Goal: Task Accomplishment & Management: Use online tool/utility

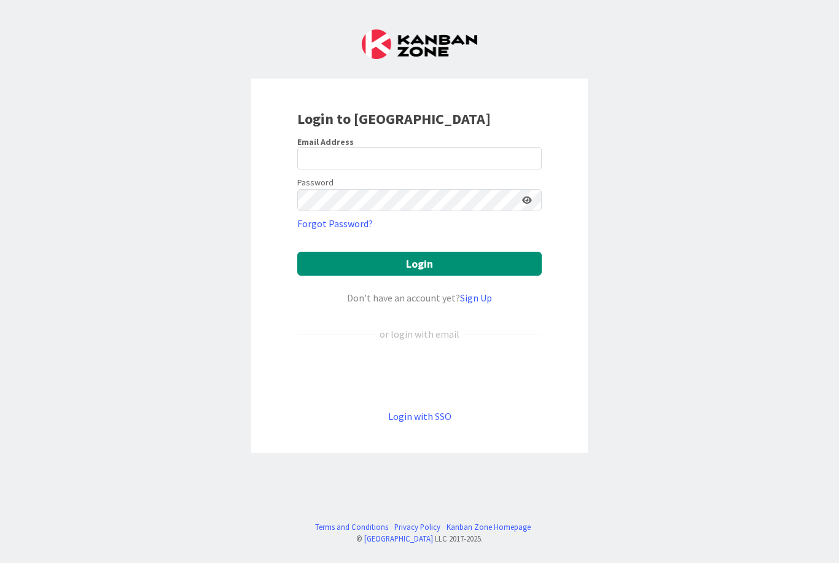
click at [426, 377] on div "Sign in with Google. Opens in new tab" at bounding box center [419, 375] width 244 height 27
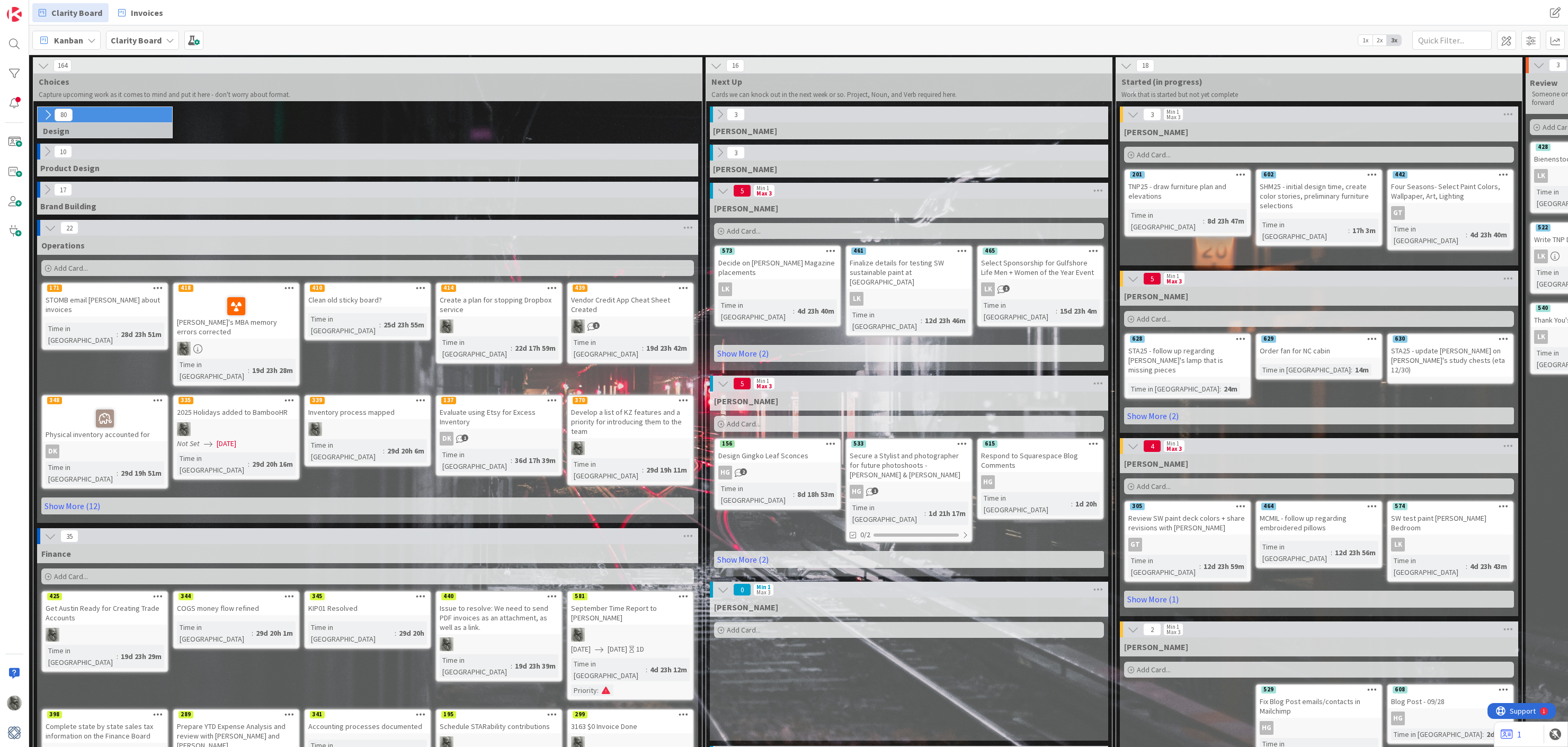
click at [43, 66] on icon at bounding box center [44, 66] width 12 height 12
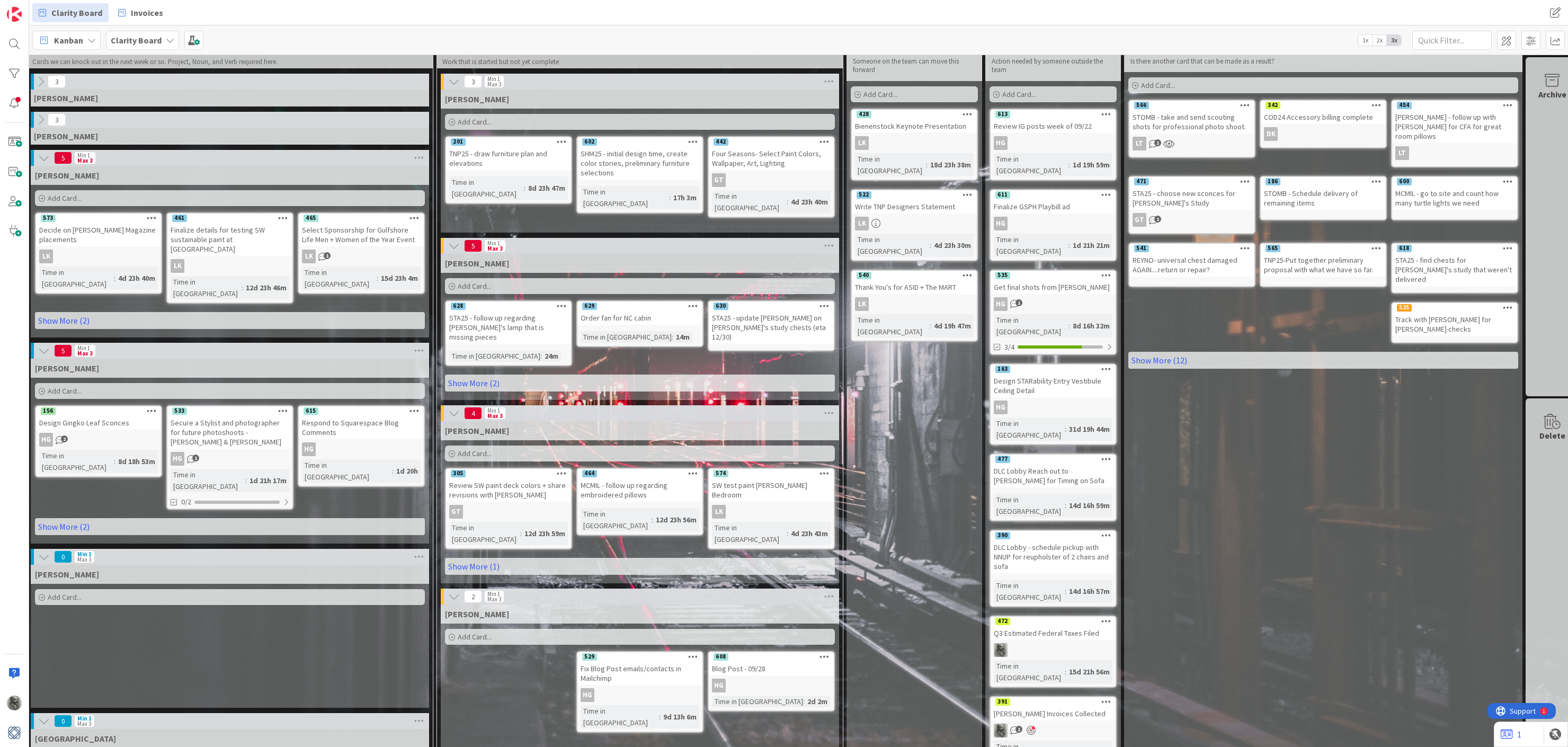
scroll to position [34, 32]
click at [723, 486] on icon at bounding box center [1107, 619] width 10 height 8
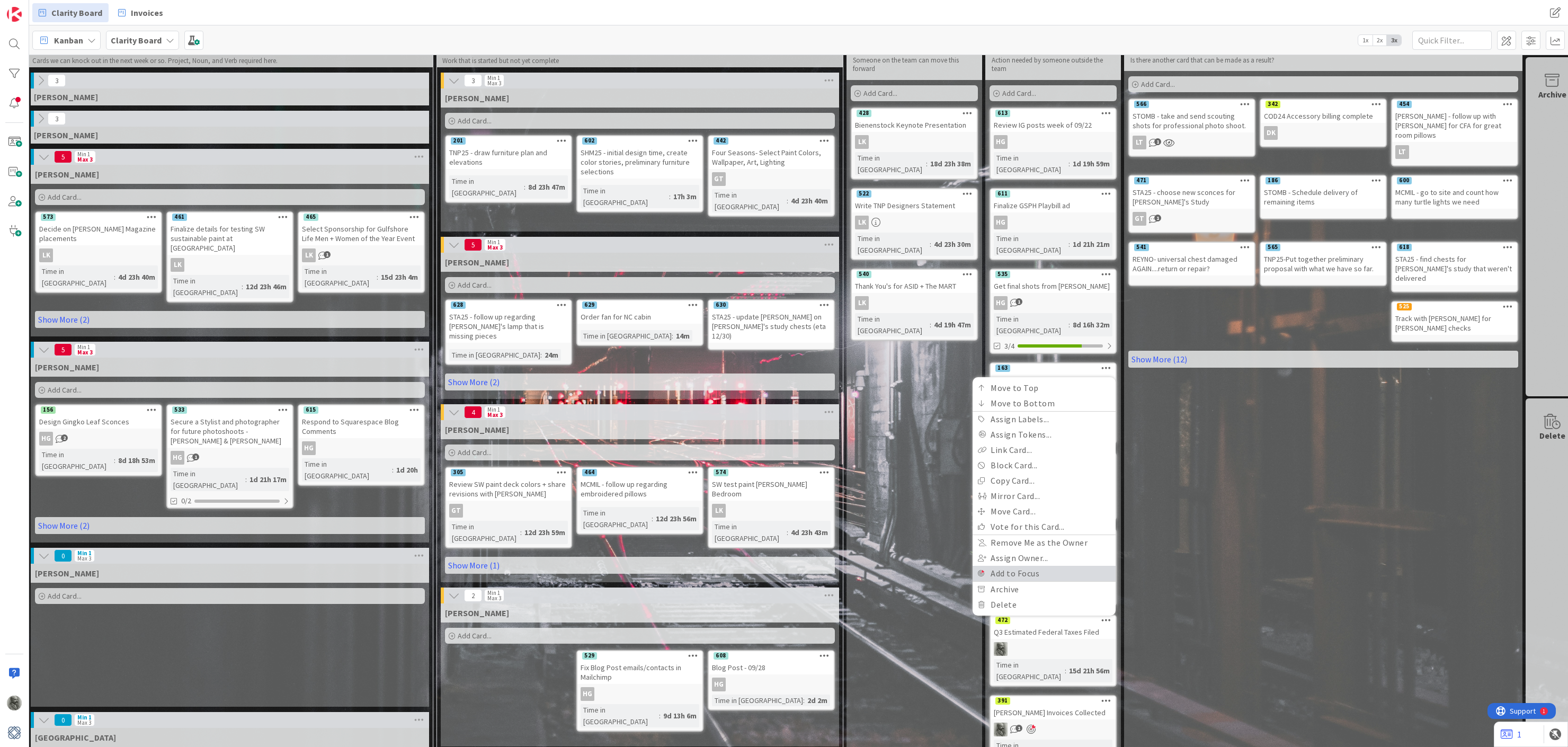
click at [723, 486] on link "Add to Focus" at bounding box center [1044, 574] width 143 height 16
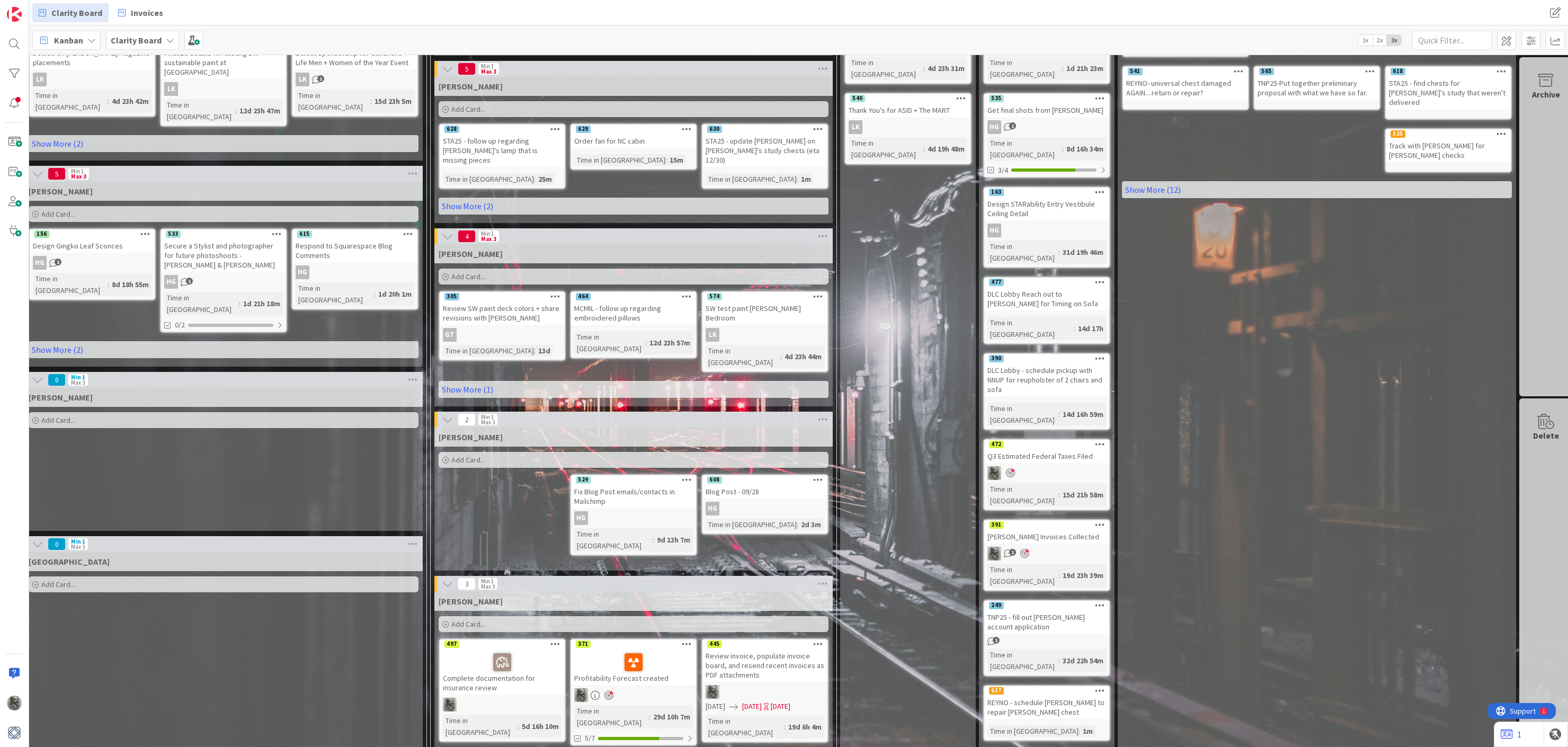
scroll to position [210, 38]
click at [723, 486] on link "Show More (6)" at bounding box center [1046, 757] width 127 height 17
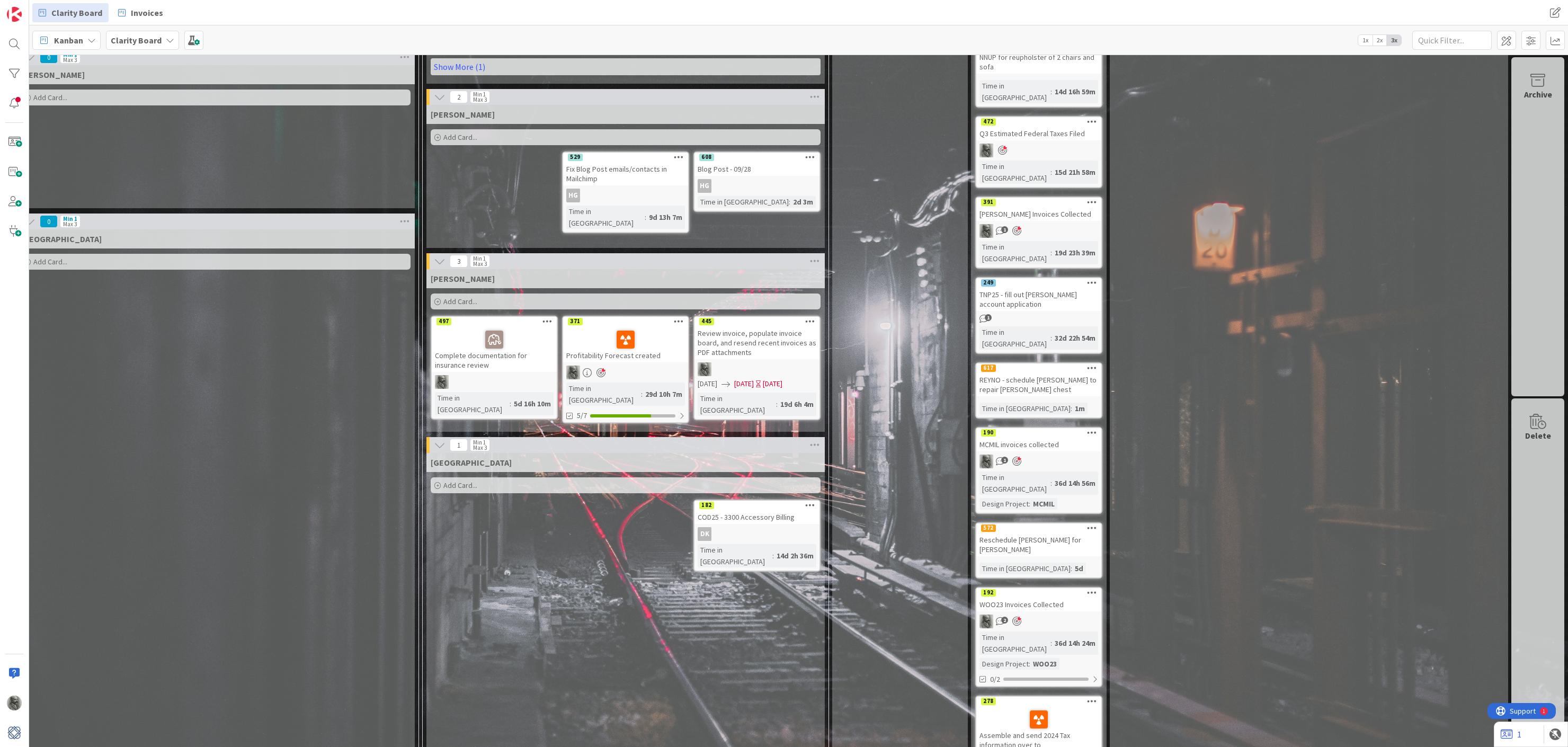
scroll to position [533, 46]
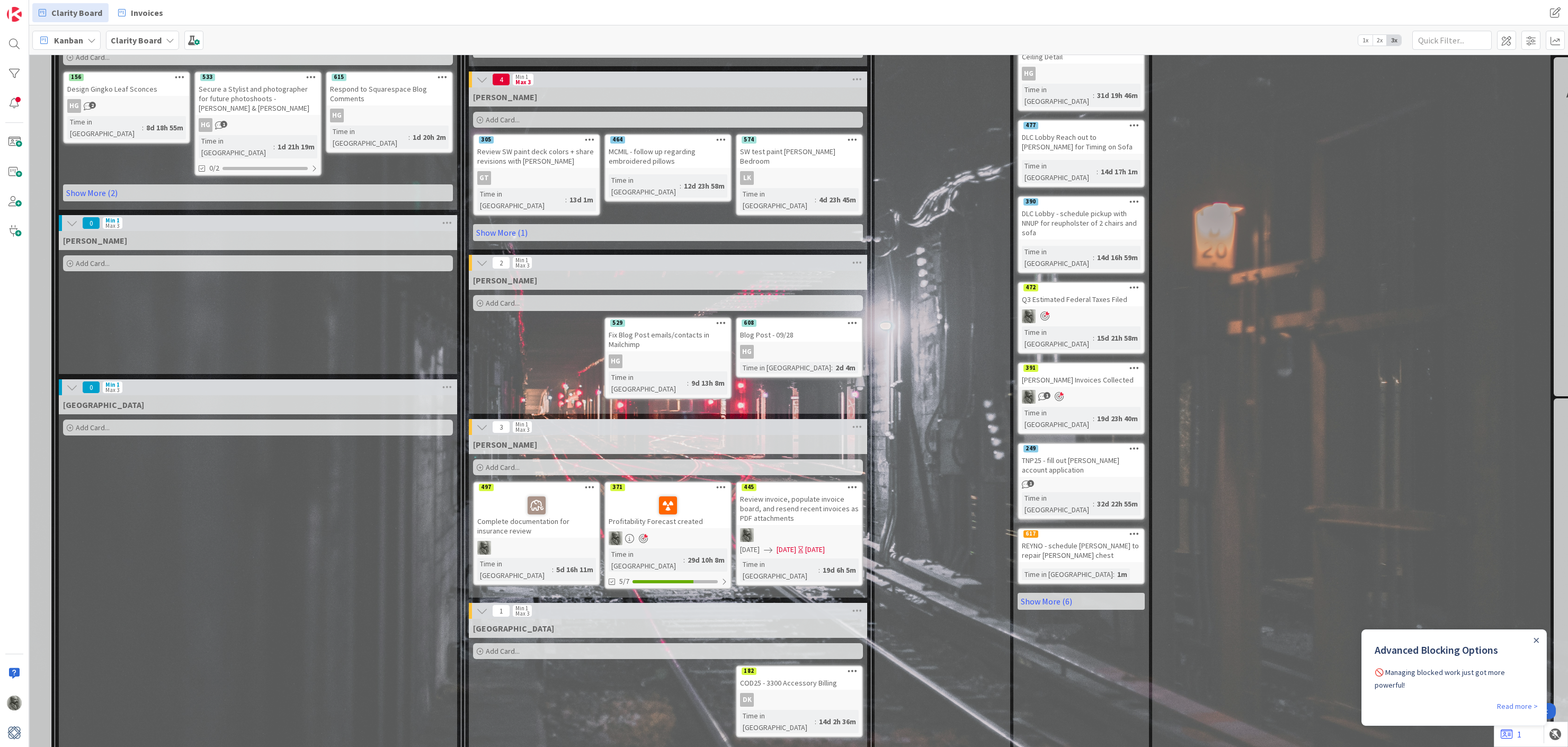
scroll to position [366, 4]
click at [1515, 700] on link "Read more >" at bounding box center [1517, 706] width 41 height 13
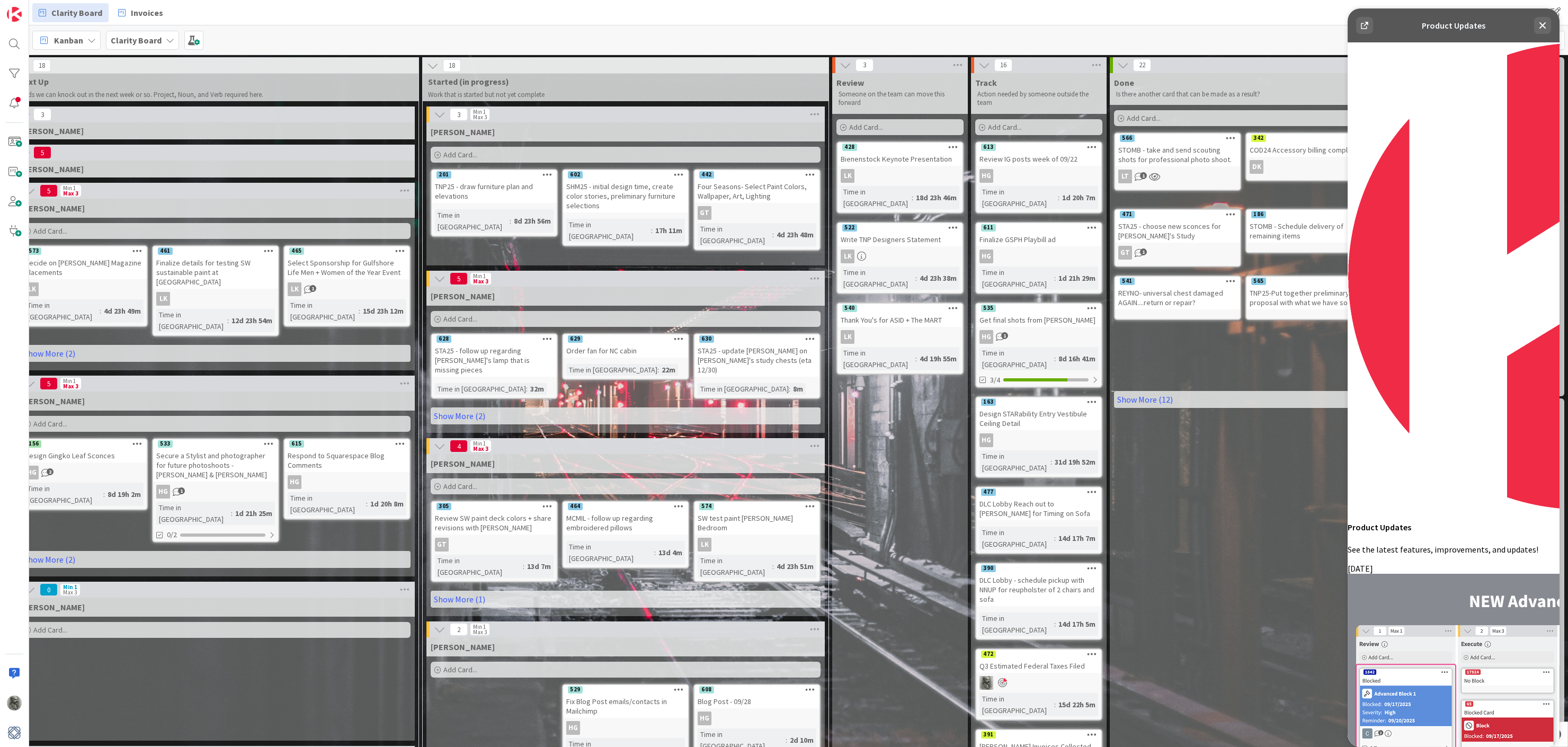
scroll to position [276, 0]
click at [1544, 23] on icon at bounding box center [1543, 26] width 7 height 7
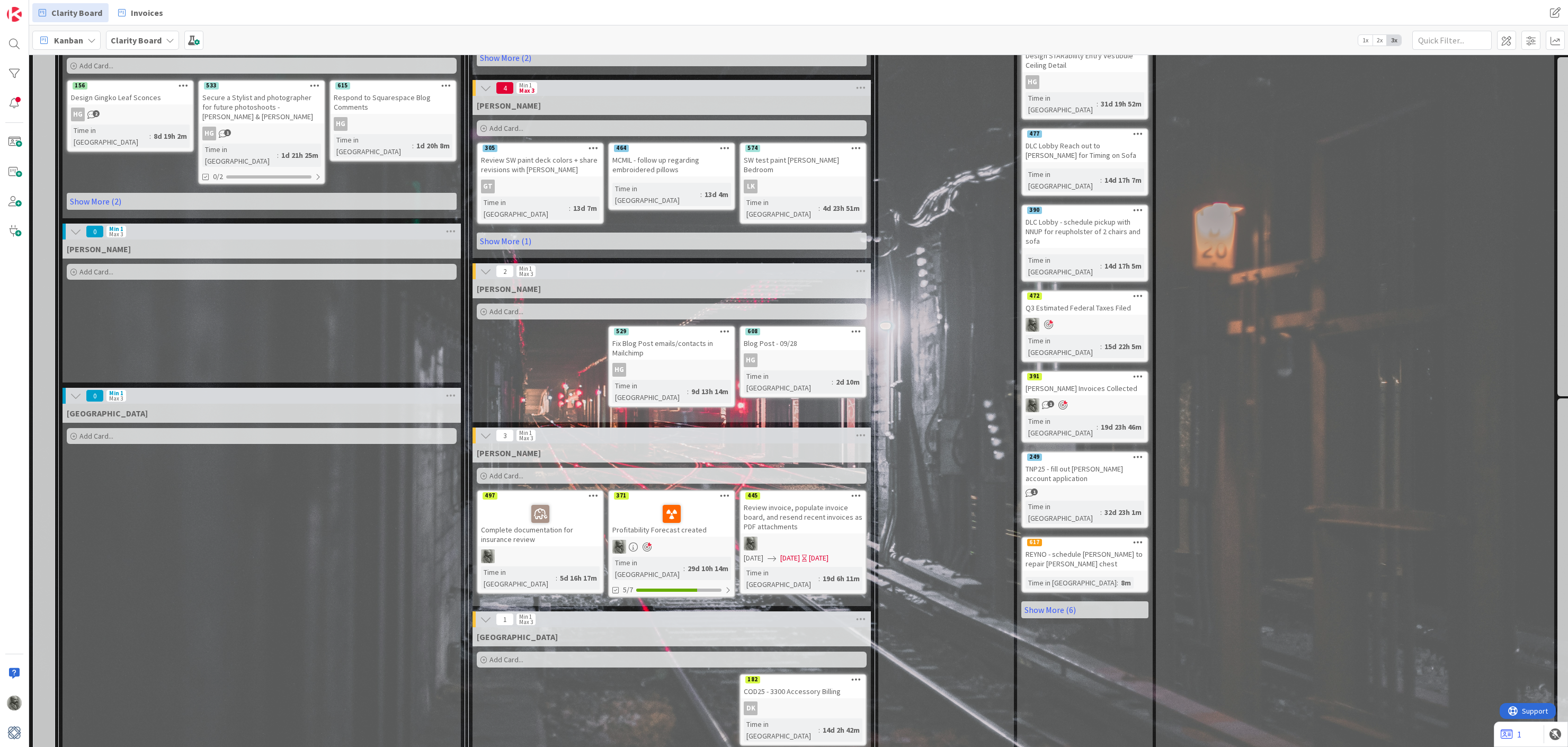
scroll to position [364, 0]
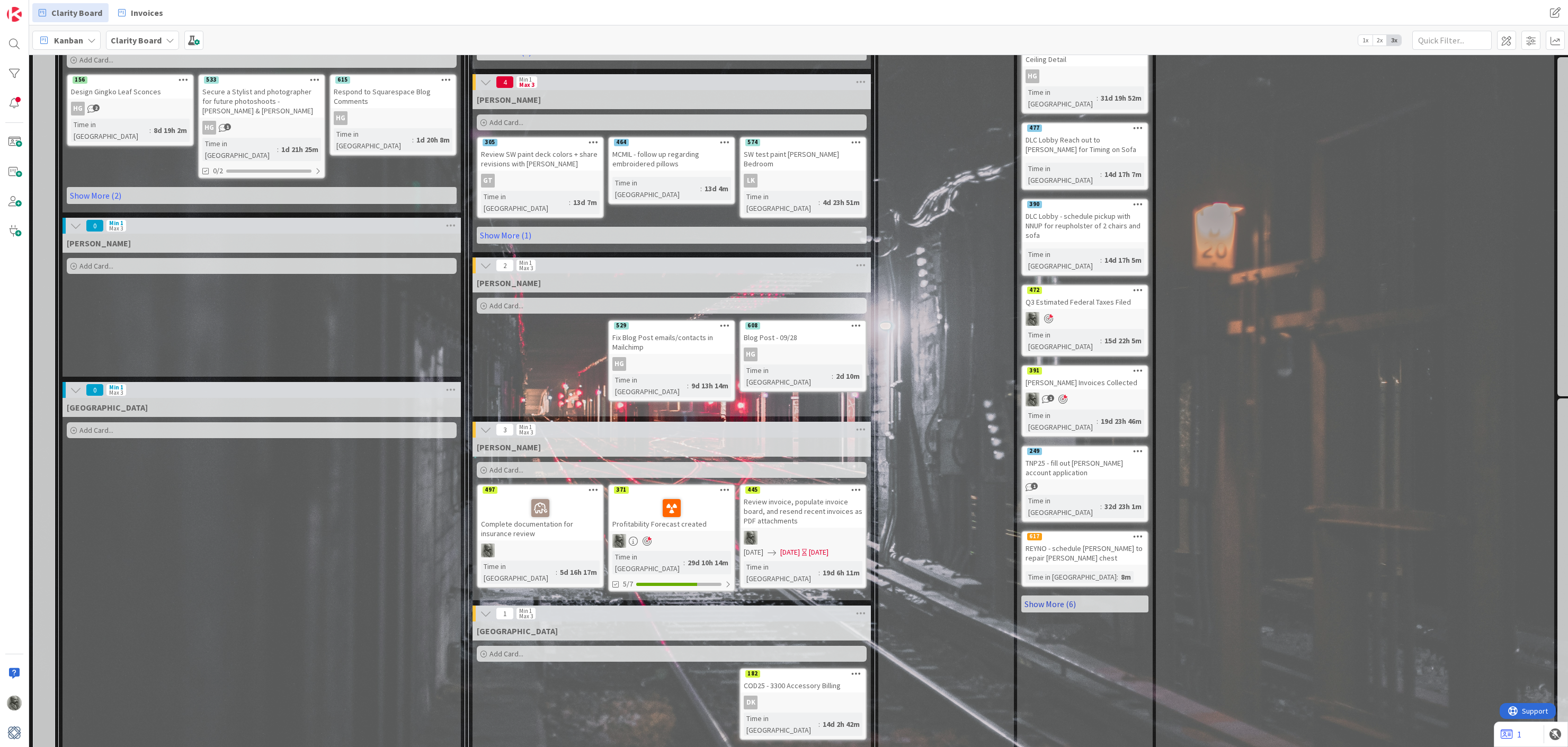
click at [1065, 595] on link "Show More (6)" at bounding box center [1084, 604] width 127 height 17
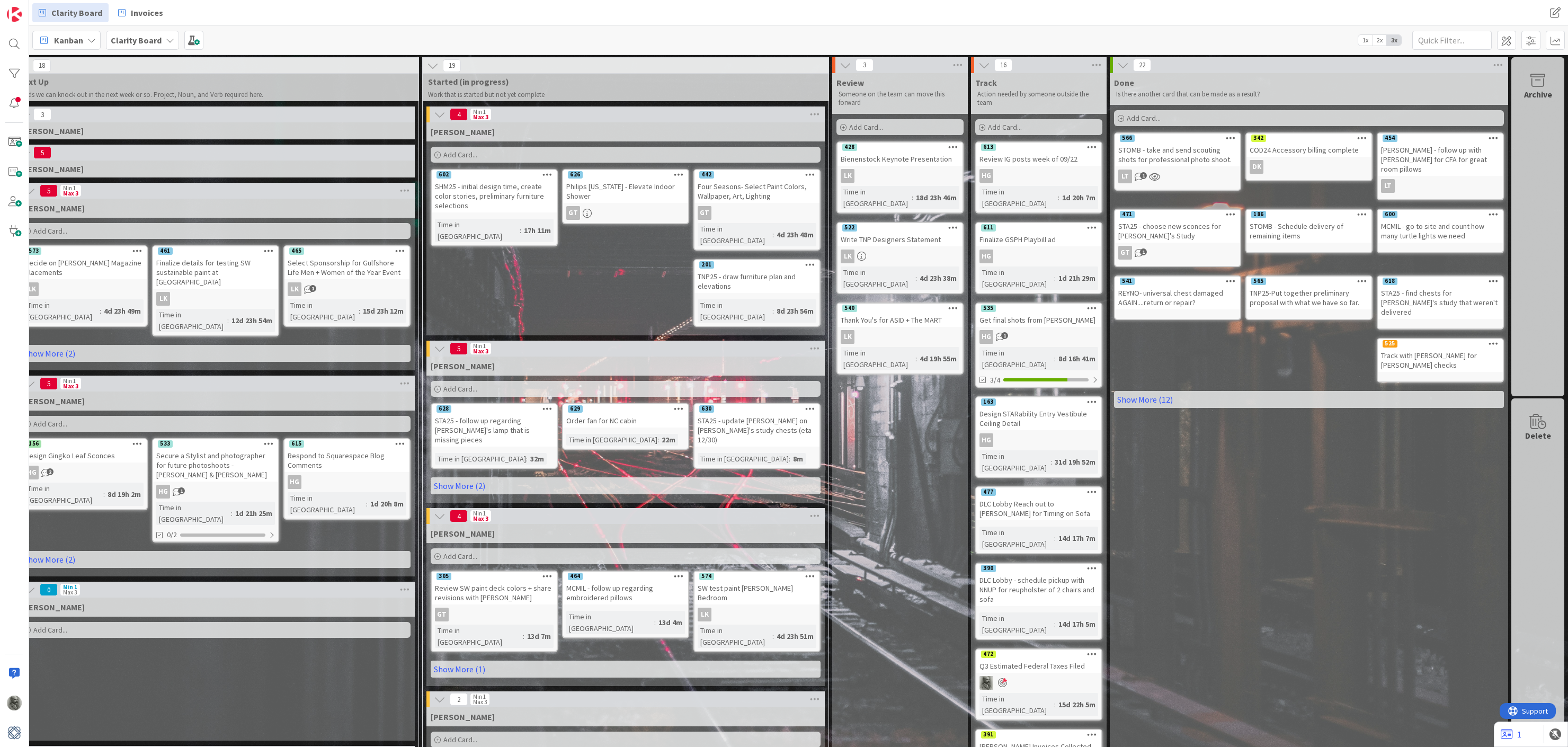
scroll to position [0, 46]
click at [12, 72] on div at bounding box center [14, 73] width 22 height 22
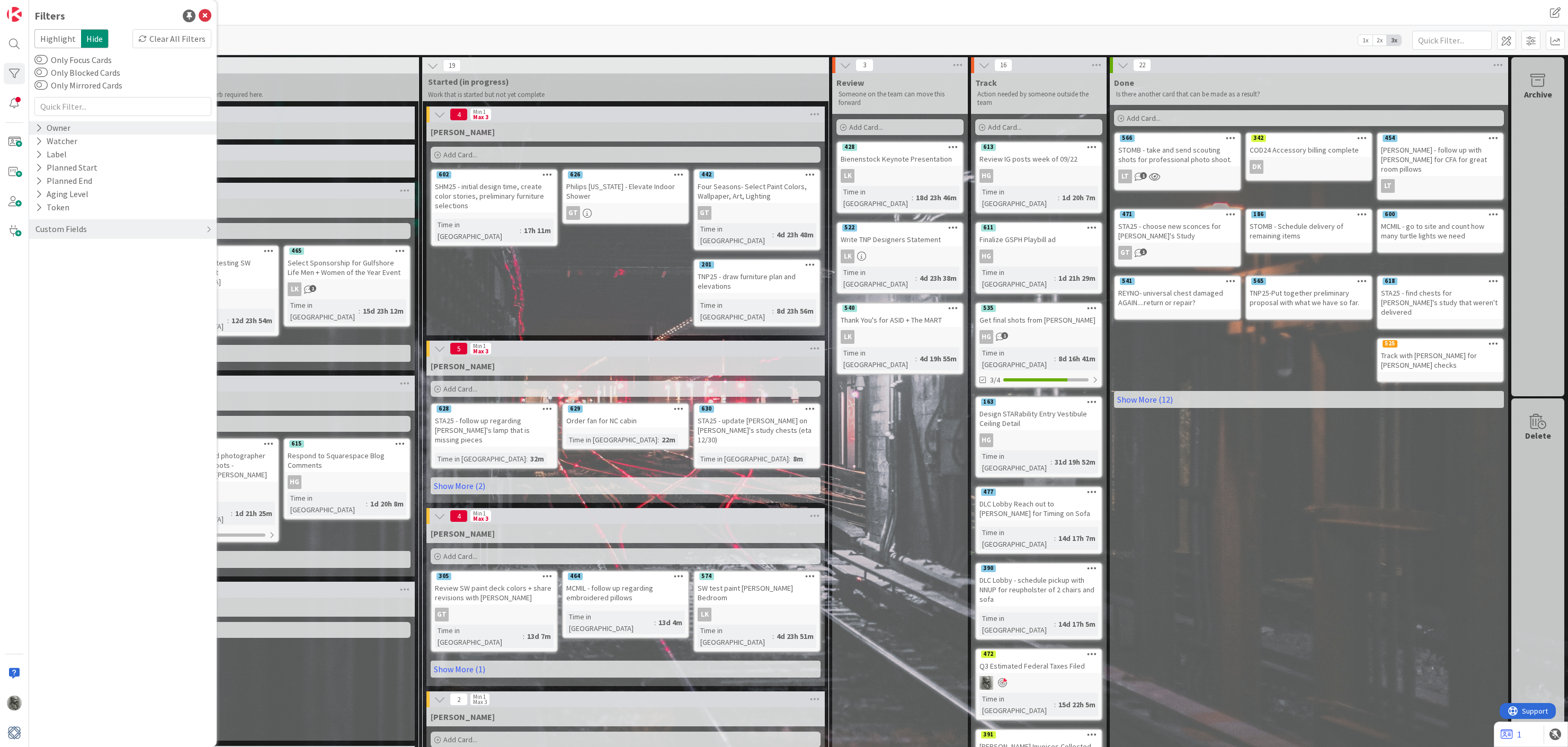
click at [42, 131] on icon at bounding box center [39, 128] width 7 height 9
click at [85, 178] on span "Hannah Gatof" at bounding box center [100, 172] width 63 height 14
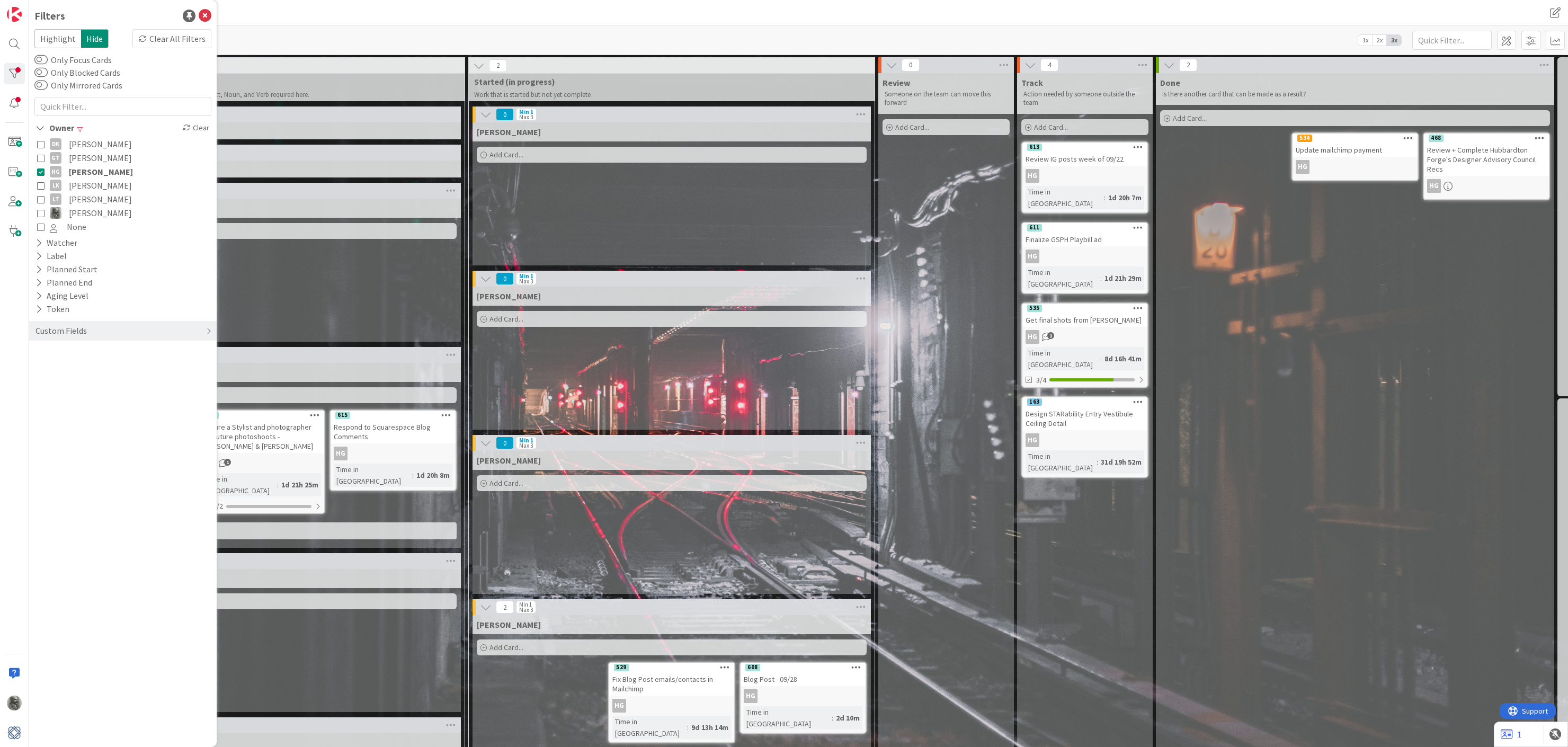
scroll to position [0, 0]
click at [41, 173] on icon at bounding box center [41, 172] width 8 height 8
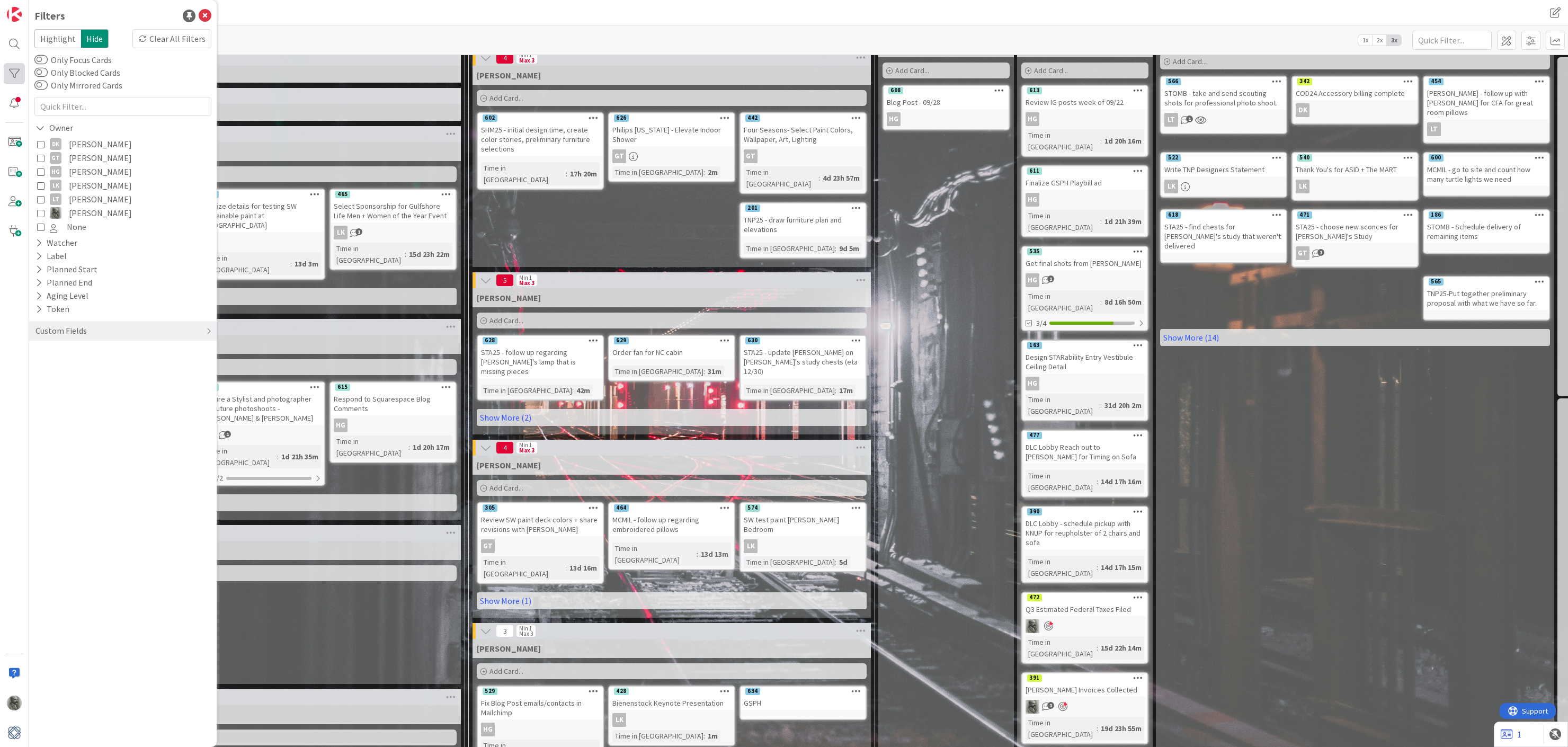
scroll to position [35, 0]
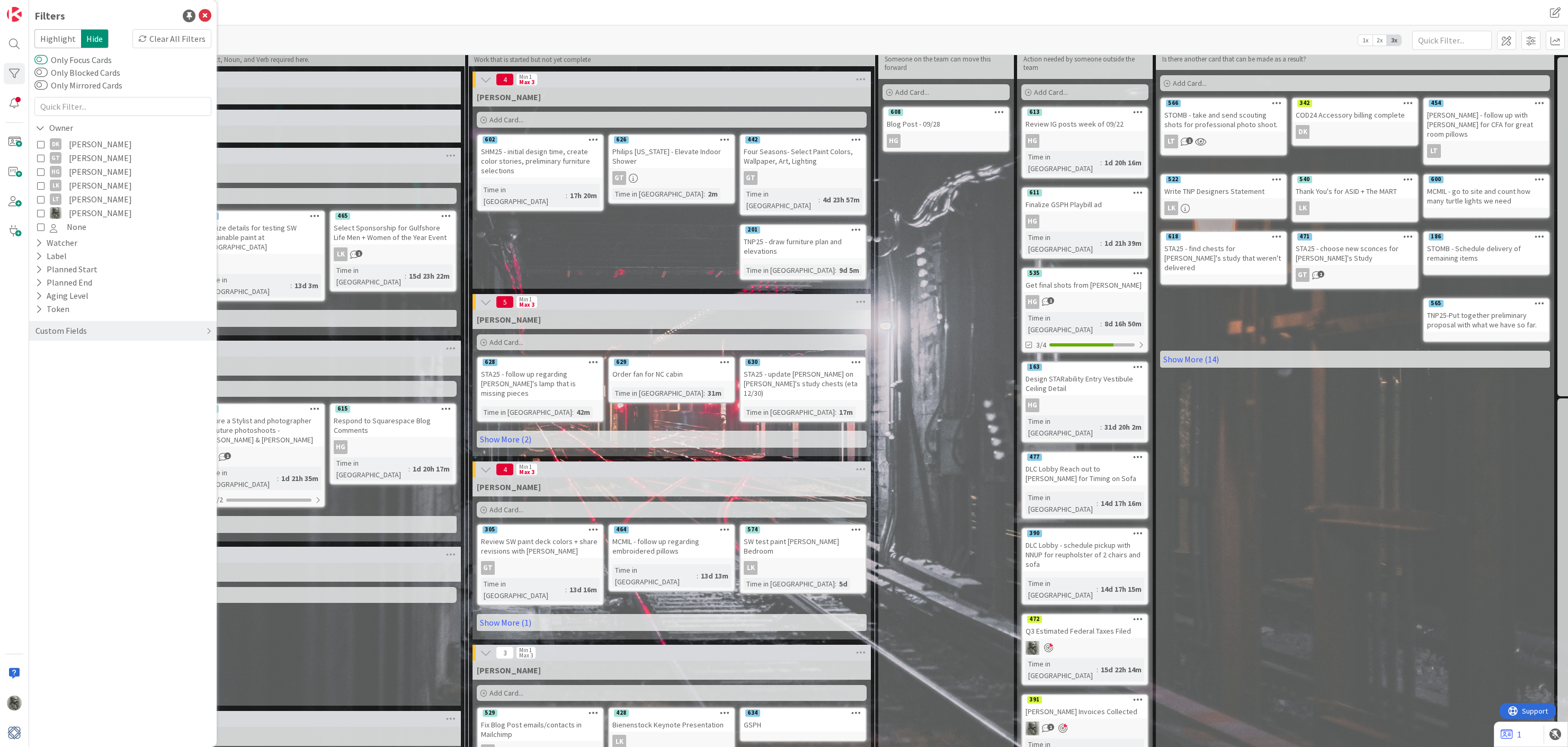
click at [43, 61] on button "Only Focus Cards" at bounding box center [41, 60] width 13 height 10
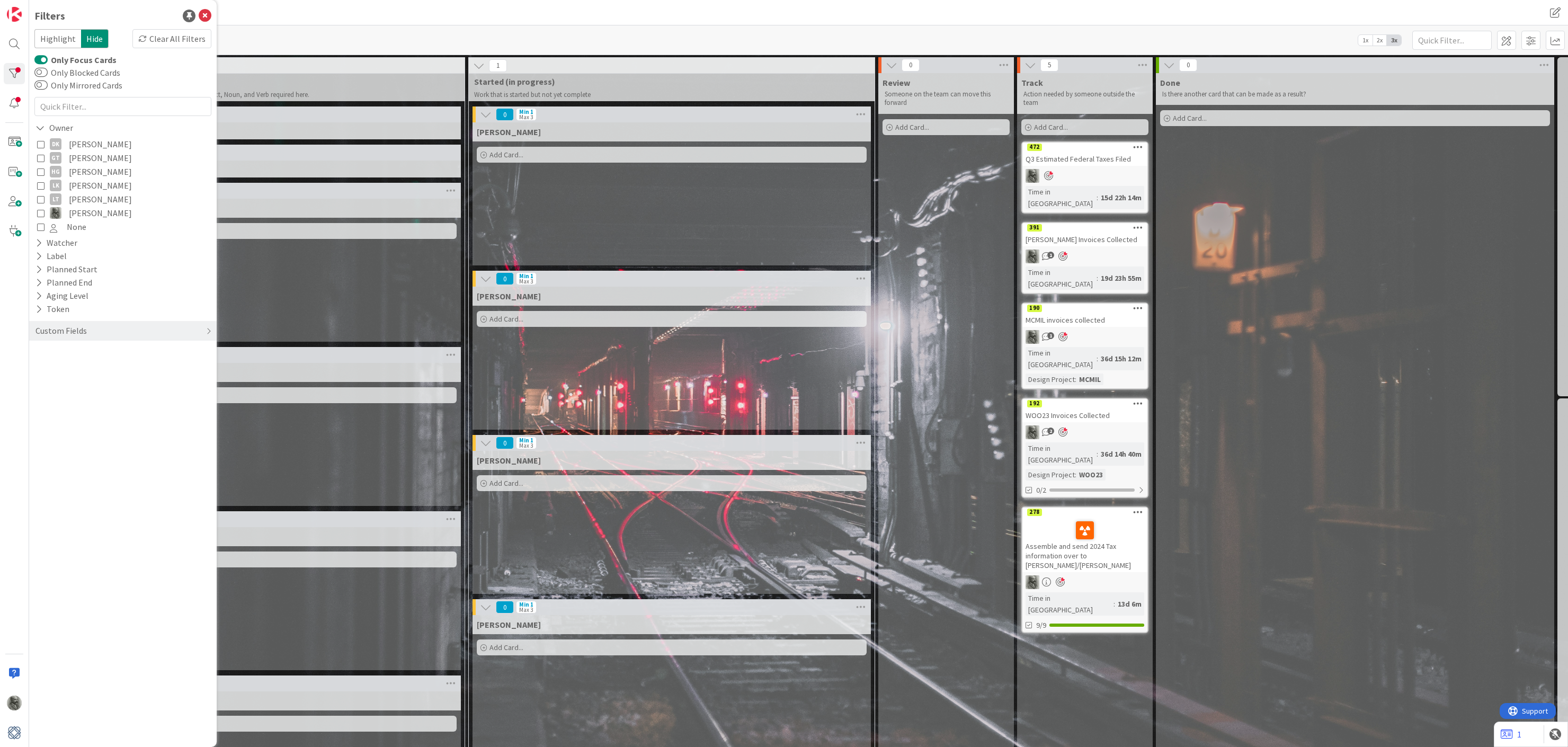
scroll to position [0, 0]
drag, startPoint x: 1120, startPoint y: 475, endPoint x: 1182, endPoint y: 493, distance: 64.6
click at [1208, 486] on div "0 Choices Capture upcoming work as it comes to mind and put it here - don't wor…" at bounding box center [821, 587] width 1581 height 1060
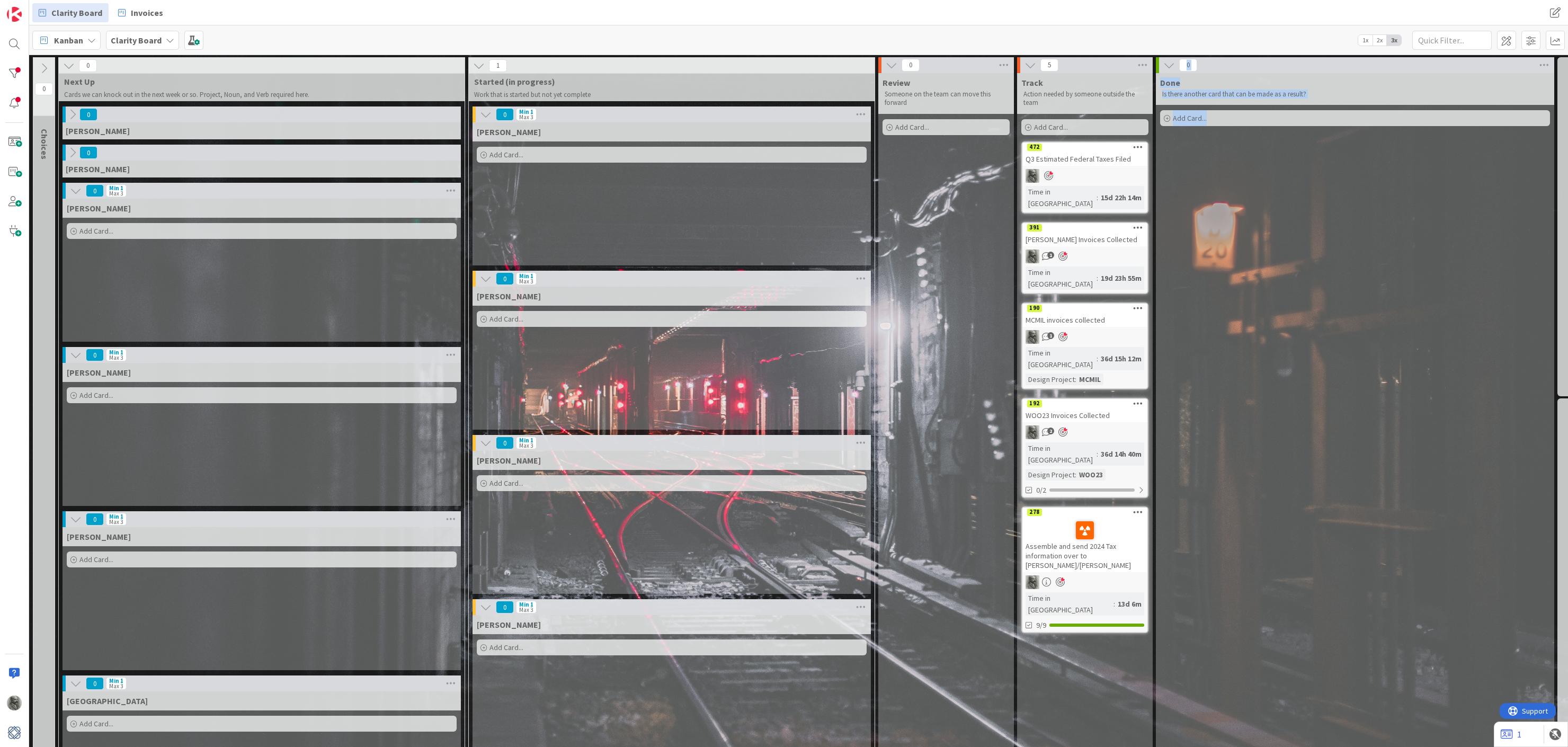
drag, startPoint x: 1111, startPoint y: 469, endPoint x: 1151, endPoint y: 474, distance: 40.3
click at [1135, 507] on div "278 Assemble and send 2024 Tax information over to Kaufman/Rossin" at bounding box center [1084, 539] width 125 height 65
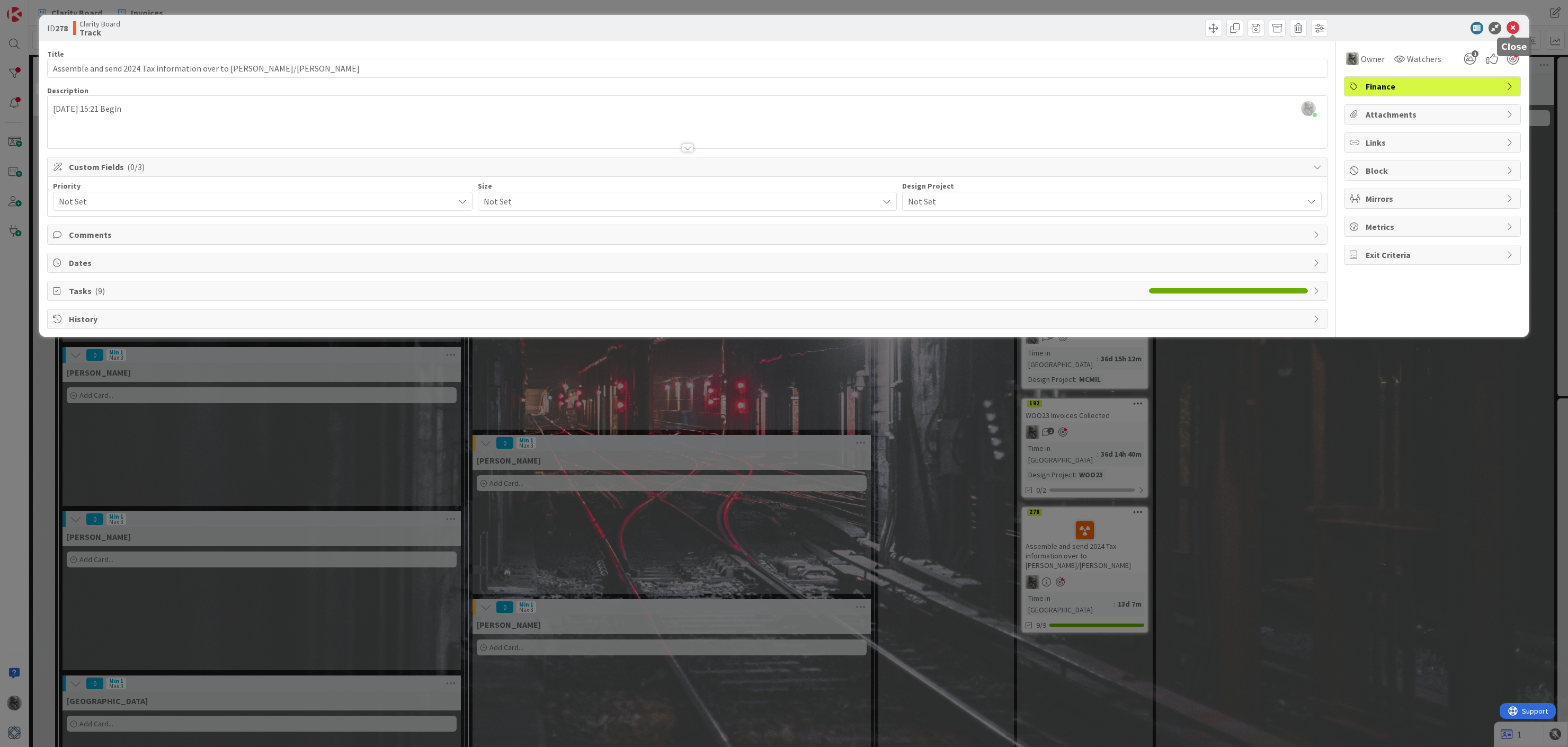
click at [1511, 28] on icon at bounding box center [1513, 28] width 13 height 13
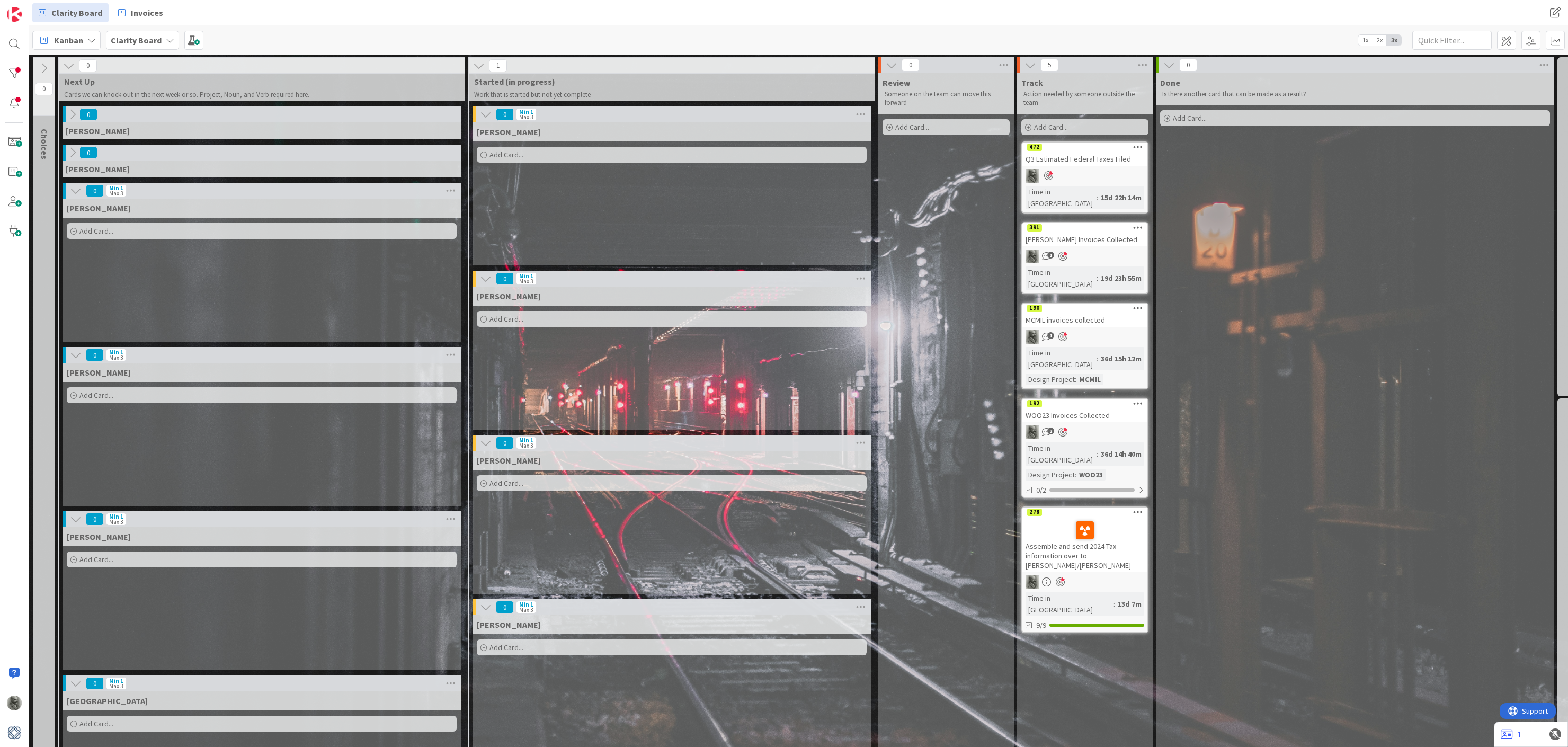
drag, startPoint x: 1034, startPoint y: 481, endPoint x: 1044, endPoint y: 490, distance: 13.5
click at [1044, 519] on div at bounding box center [1085, 530] width 119 height 22
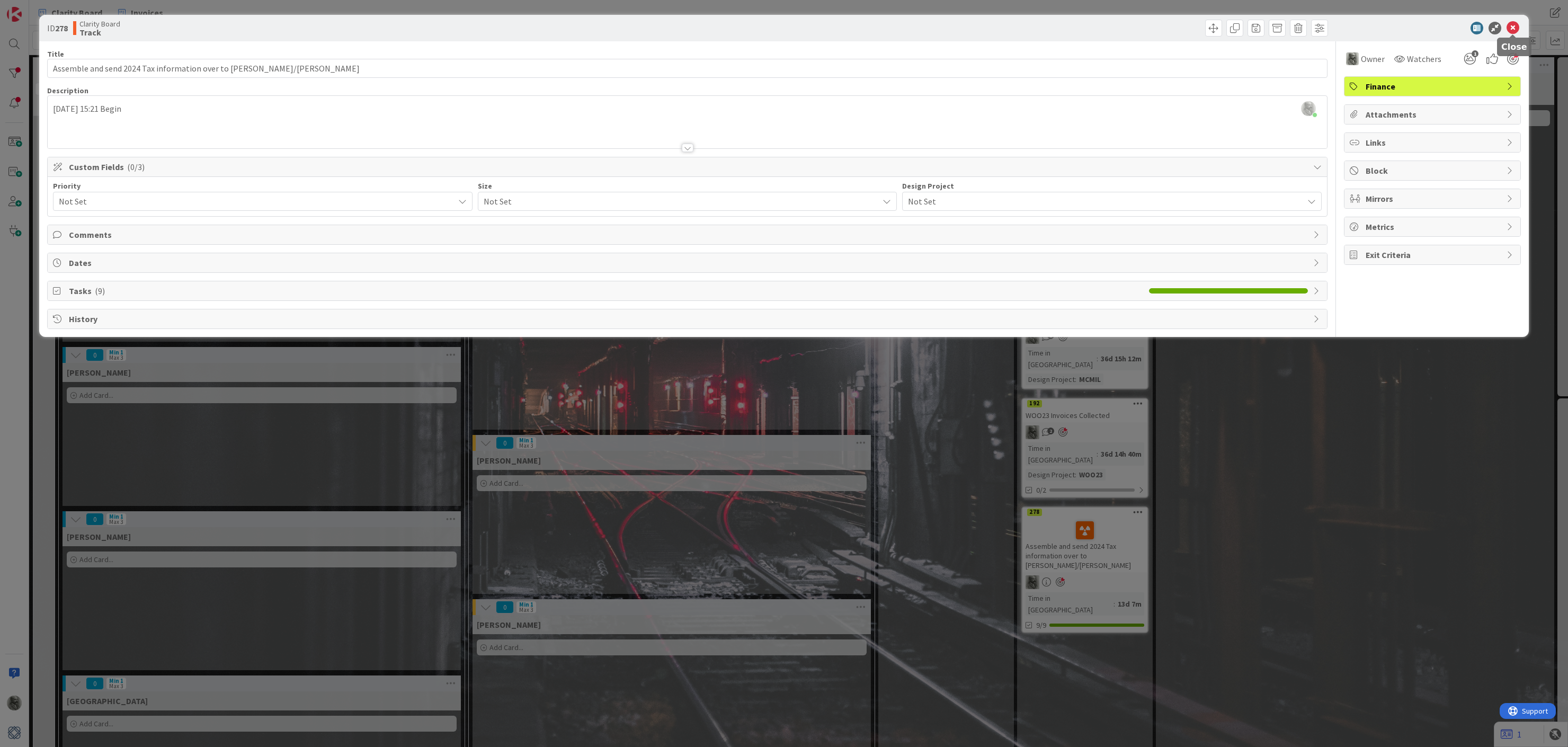
click at [1516, 28] on icon at bounding box center [1513, 28] width 13 height 13
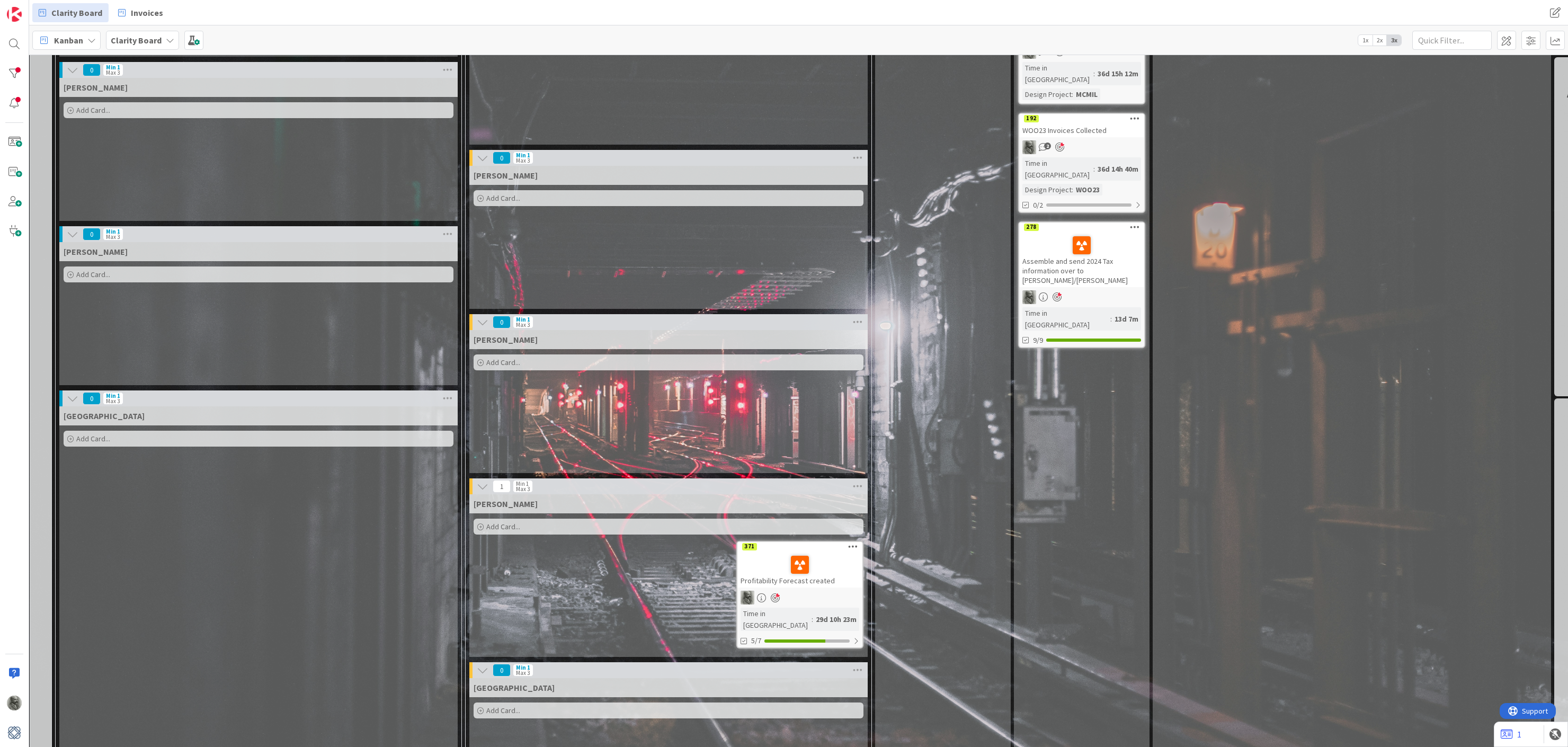
scroll to position [285, 3]
drag, startPoint x: 1105, startPoint y: 179, endPoint x: 1128, endPoint y: 191, distance: 25.9
click at [1128, 223] on div "278 Assemble and send 2024 Tax information over to Kaufman/Rossin" at bounding box center [1082, 255] width 125 height 65
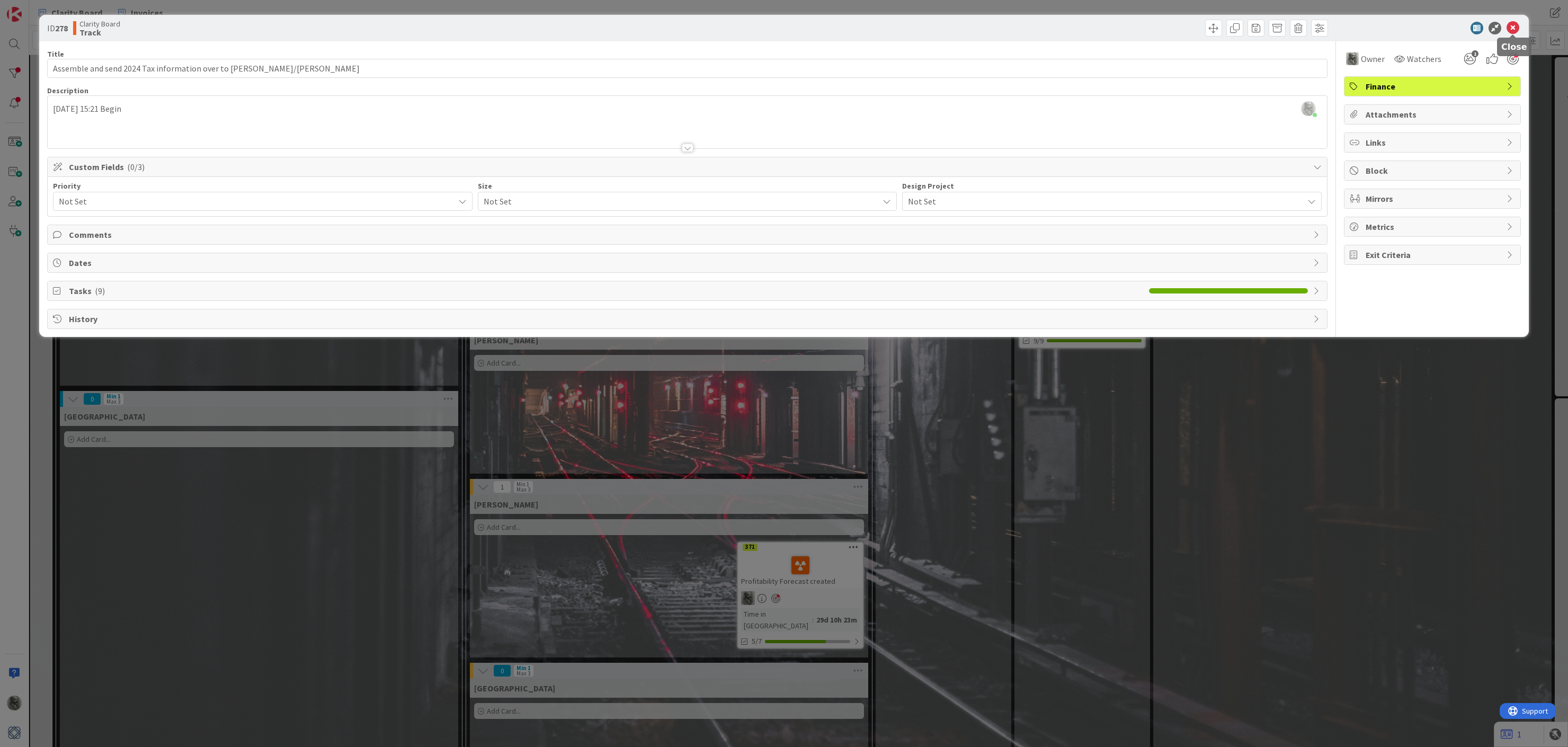
click at [1515, 28] on icon at bounding box center [1513, 28] width 13 height 13
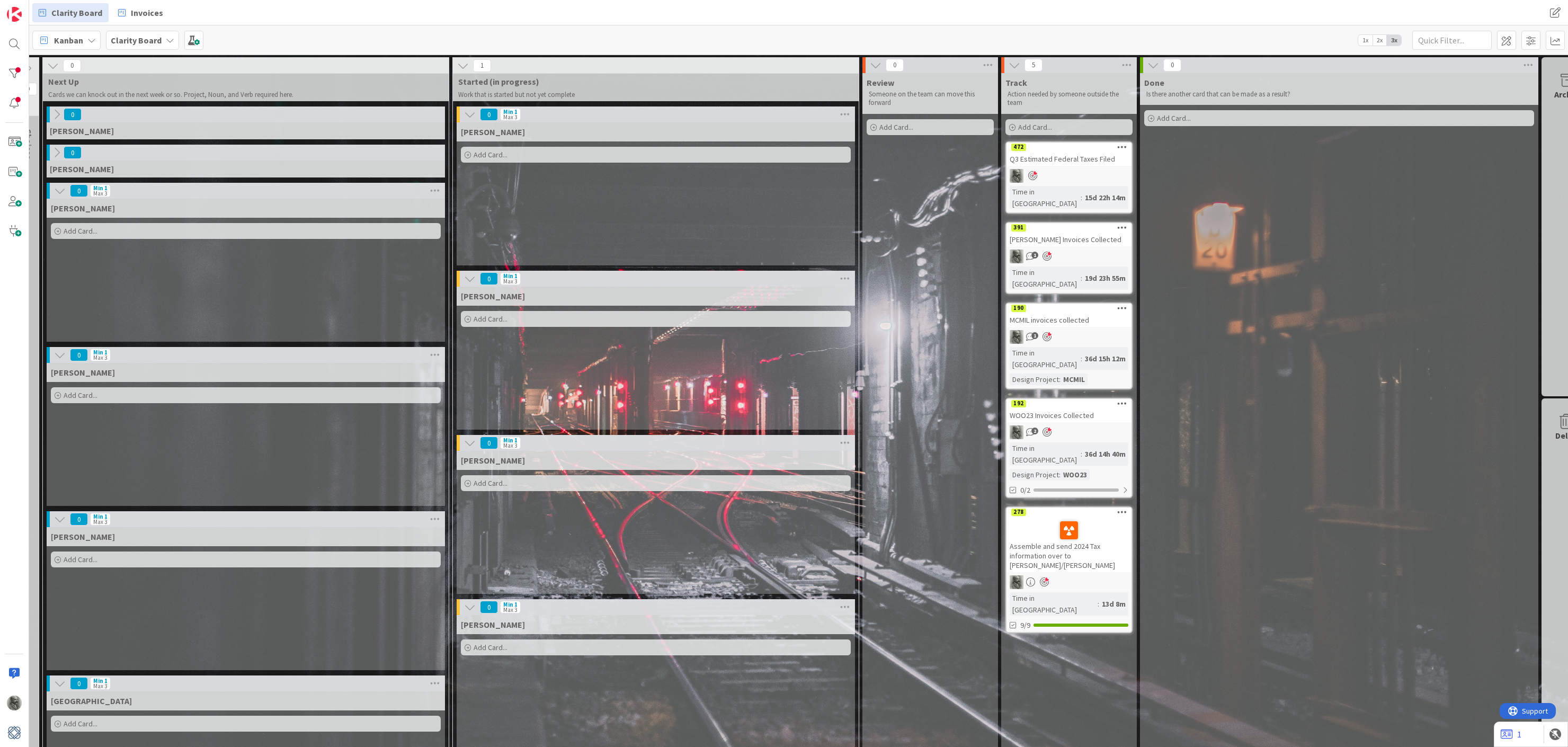
scroll to position [0, 16]
click at [13, 74] on div at bounding box center [14, 73] width 22 height 22
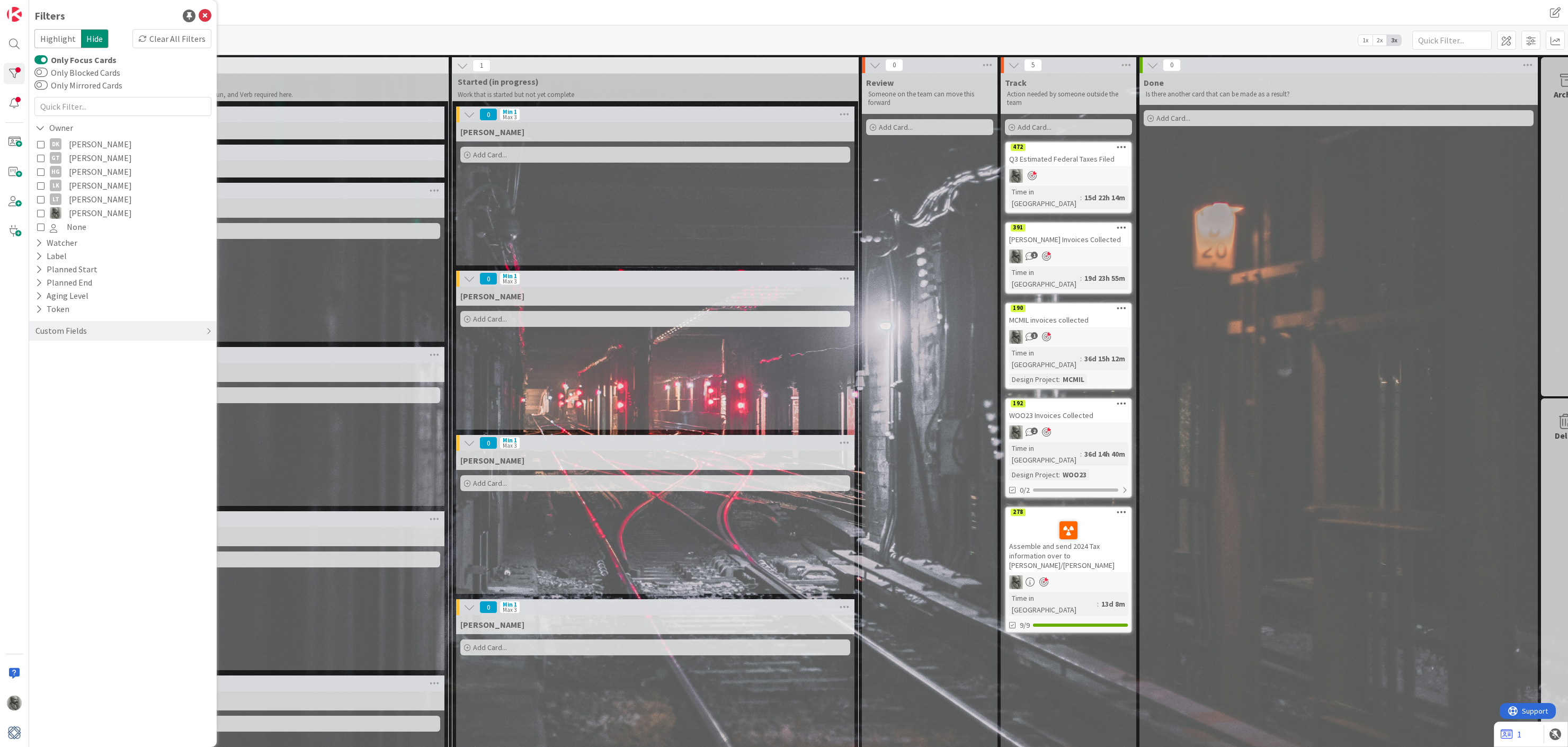
click at [39, 59] on button "Only Focus Cards" at bounding box center [41, 60] width 13 height 10
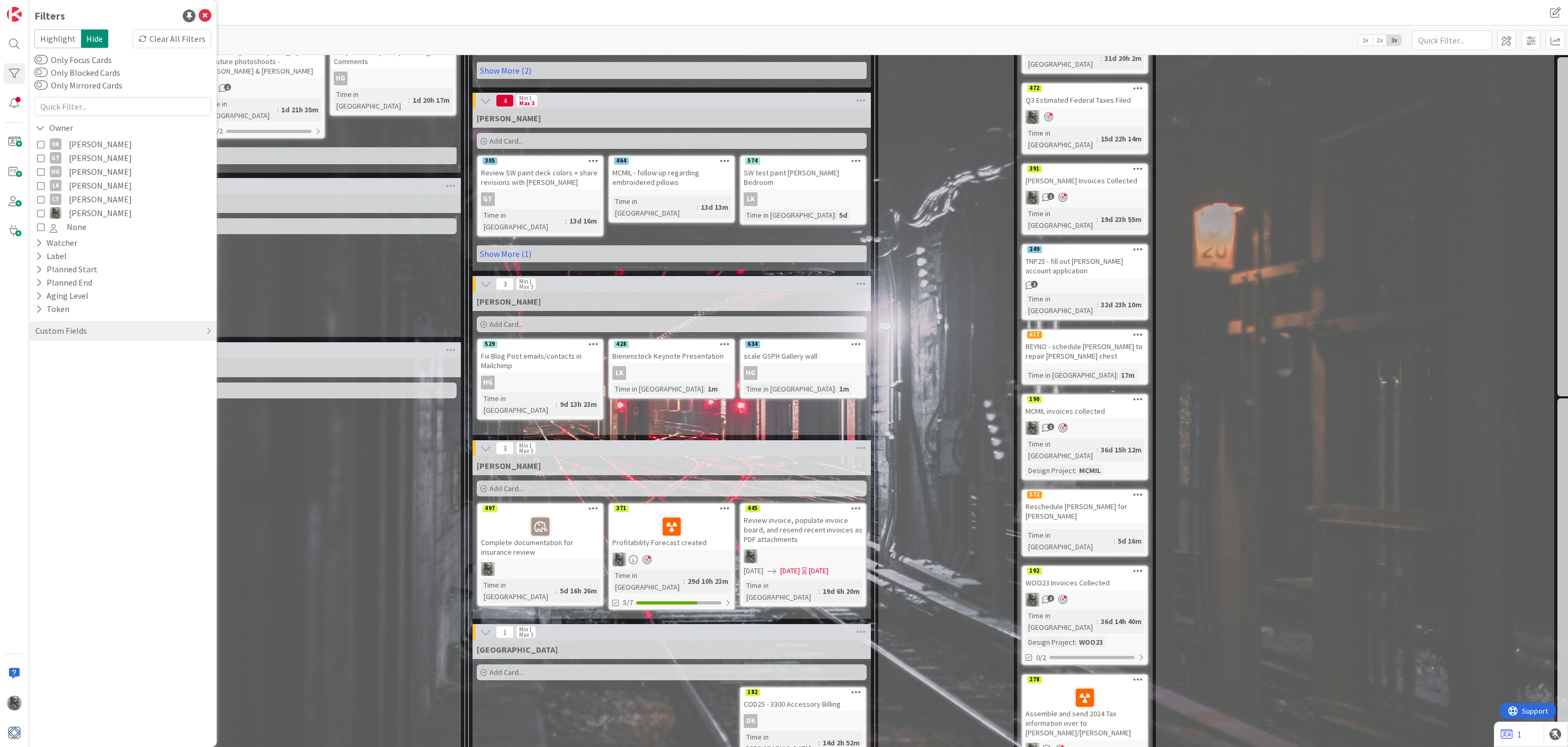
scroll to position [401, 0]
